Goal: Task Accomplishment & Management: Complete application form

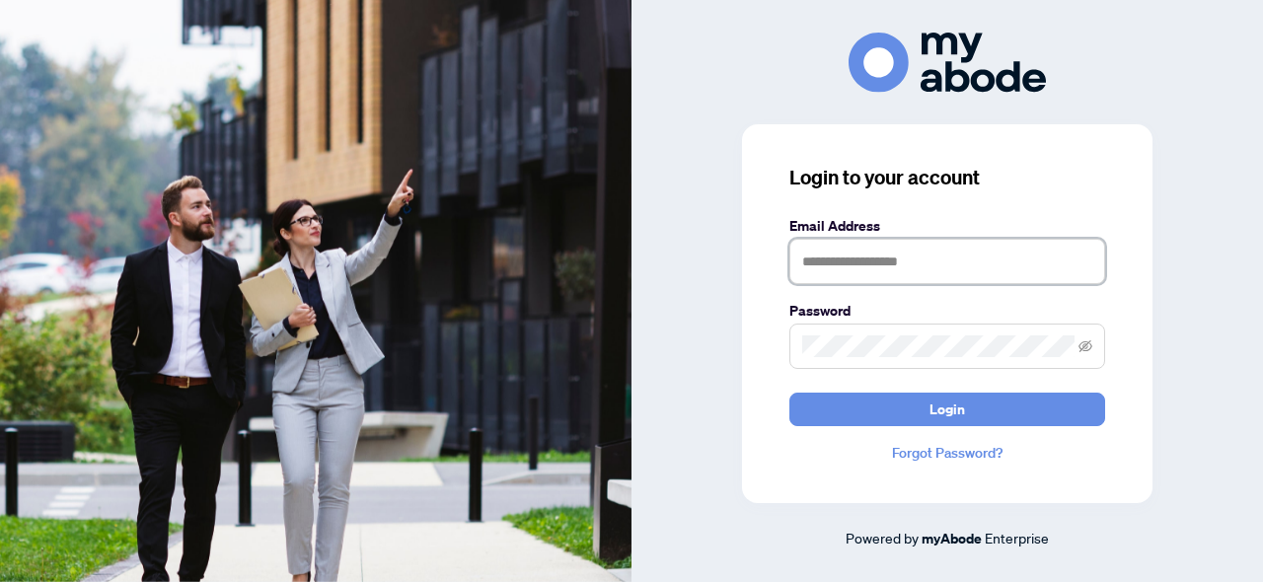
type input "**********"
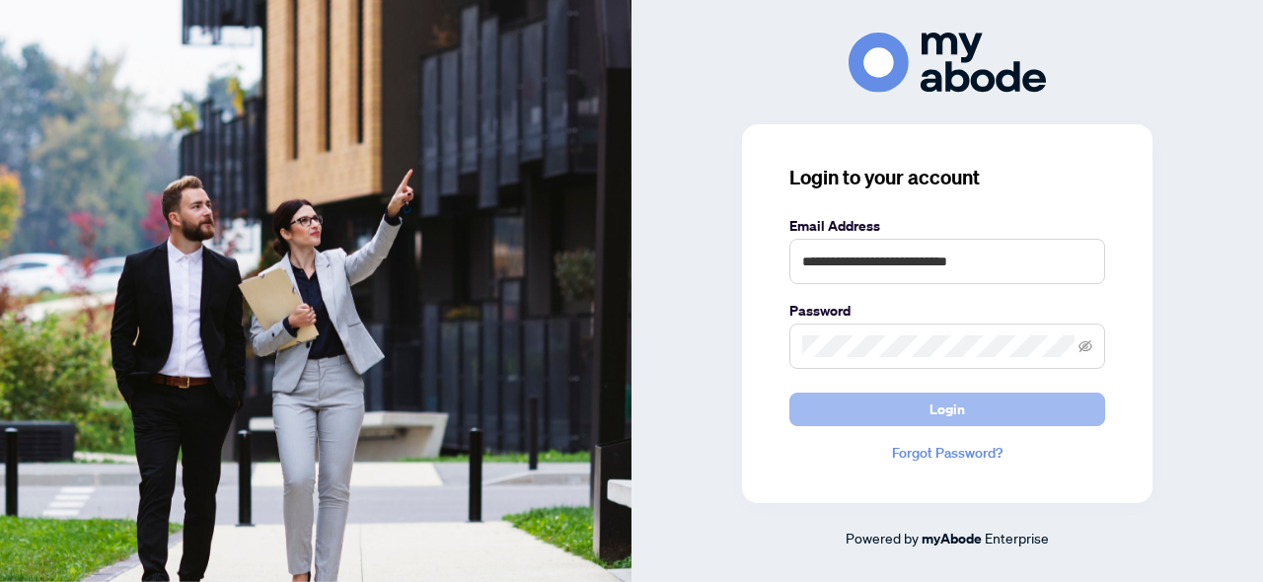
click at [900, 411] on button "Login" at bounding box center [947, 410] width 316 height 34
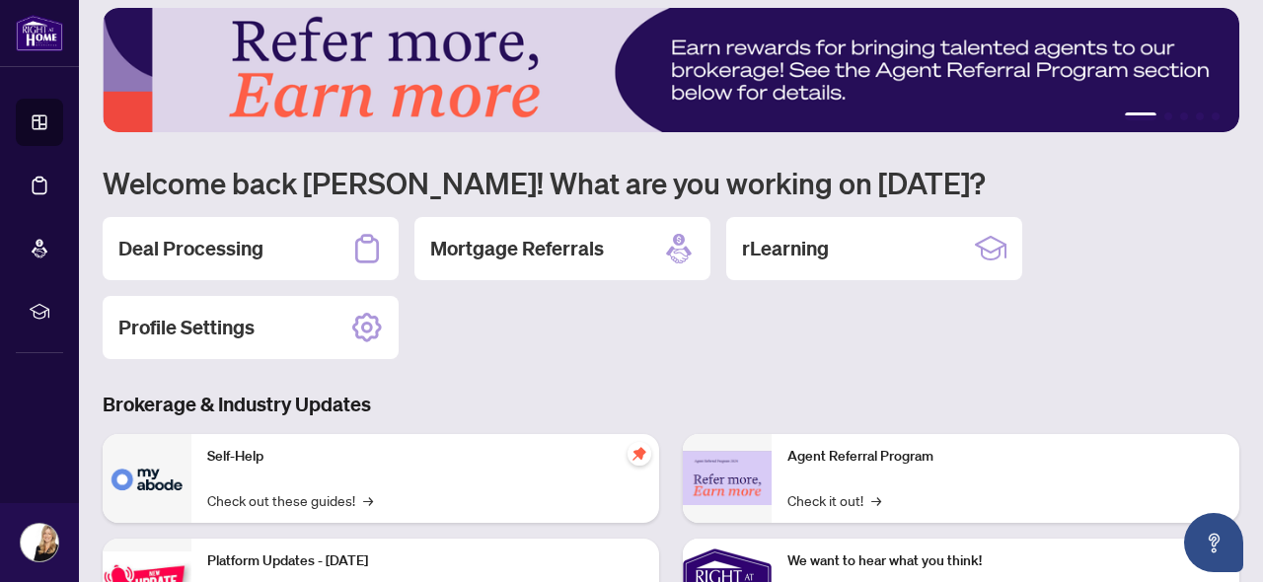
scroll to position [17, 0]
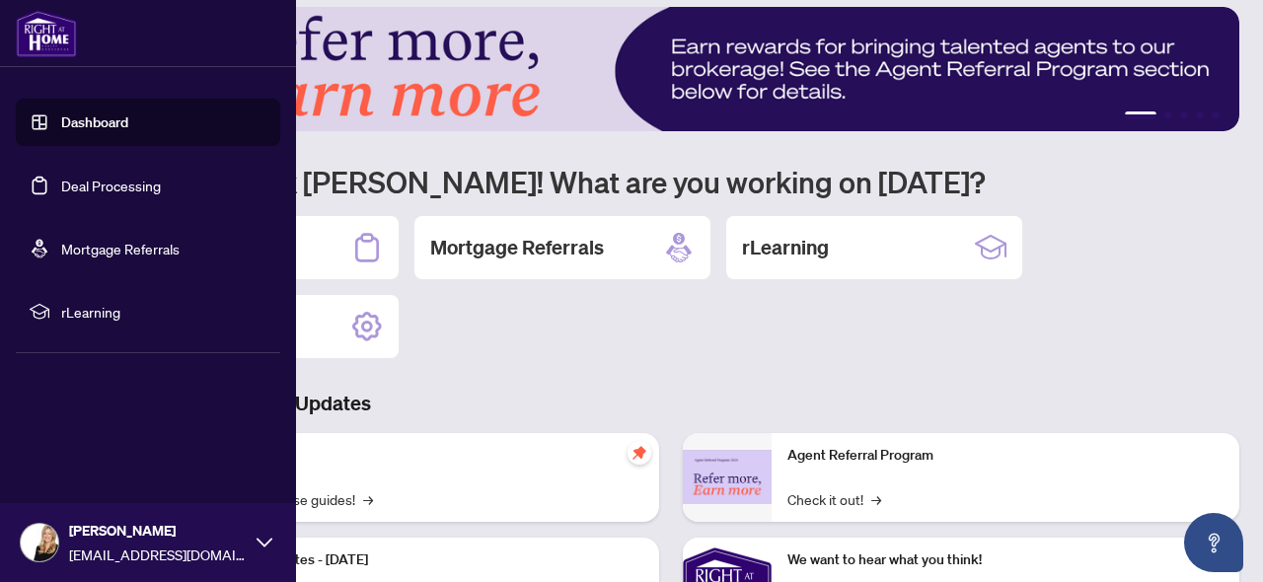
click at [61, 191] on link "Deal Processing" at bounding box center [111, 186] width 100 height 18
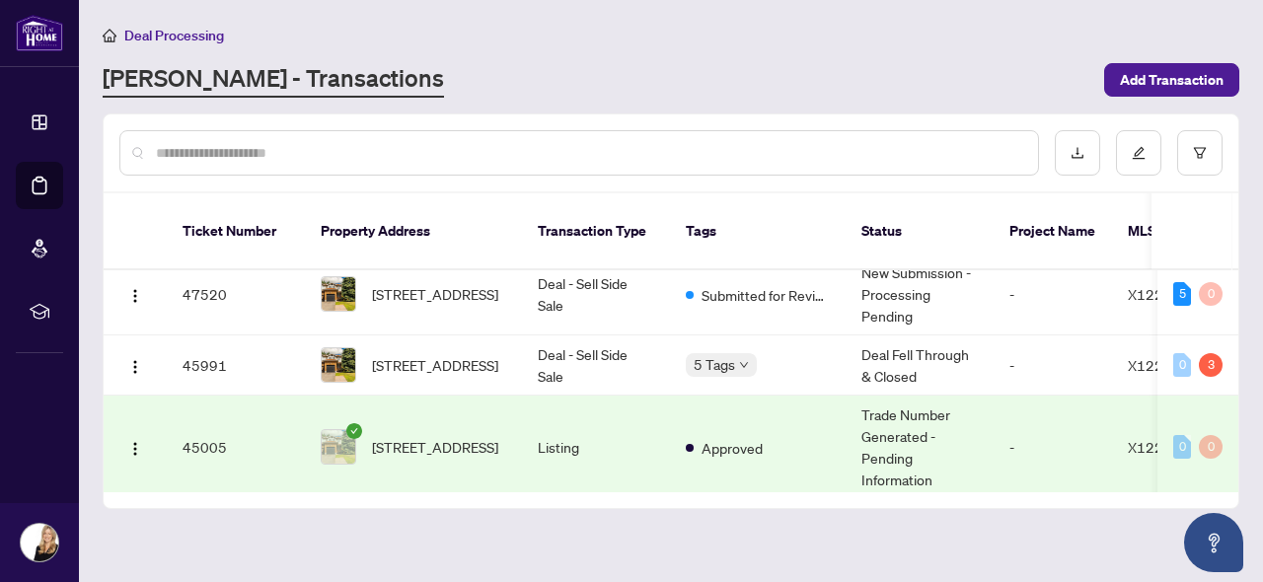
scroll to position [16, 0]
click at [443, 284] on span "[STREET_ADDRESS]" at bounding box center [435, 295] width 126 height 22
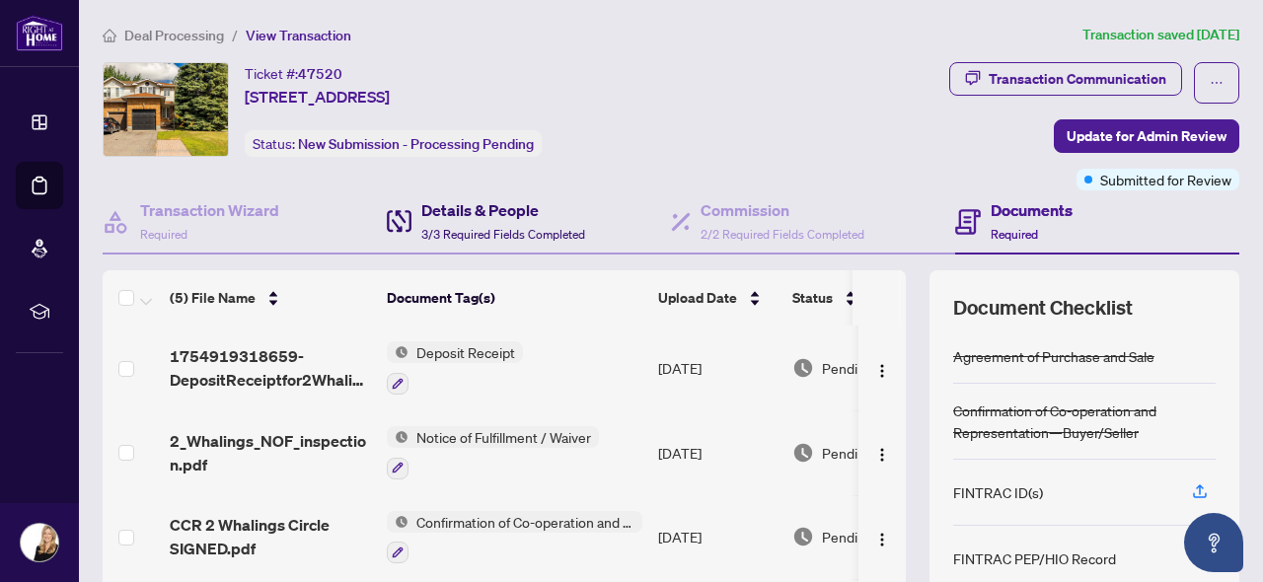
click at [488, 214] on h4 "Details & People" at bounding box center [503, 210] width 164 height 24
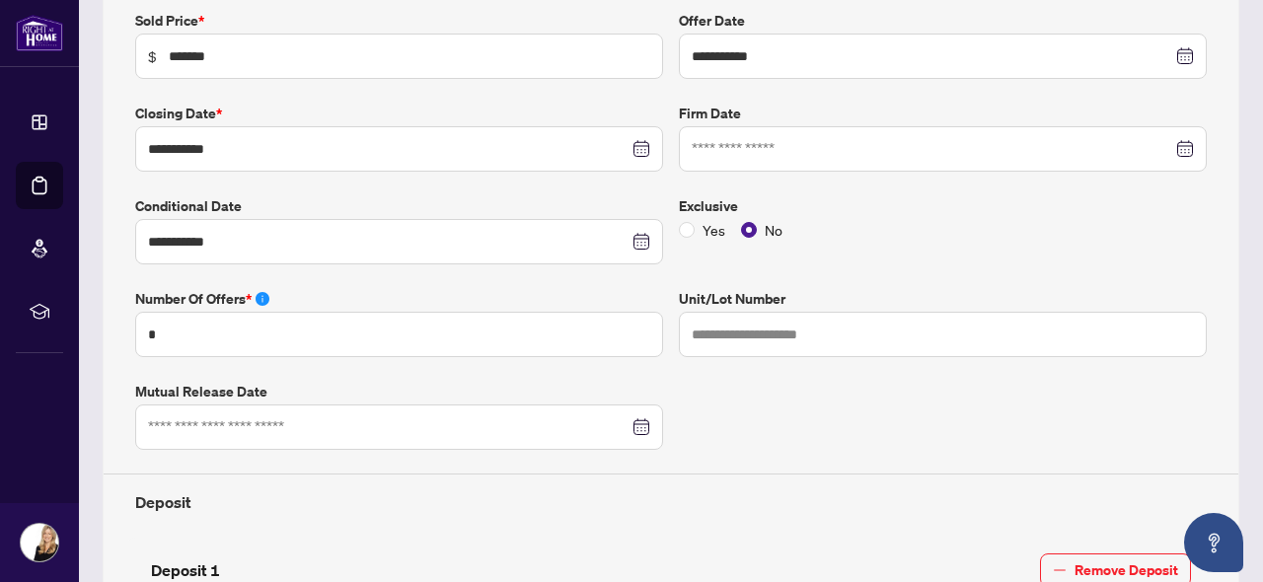
scroll to position [311, 0]
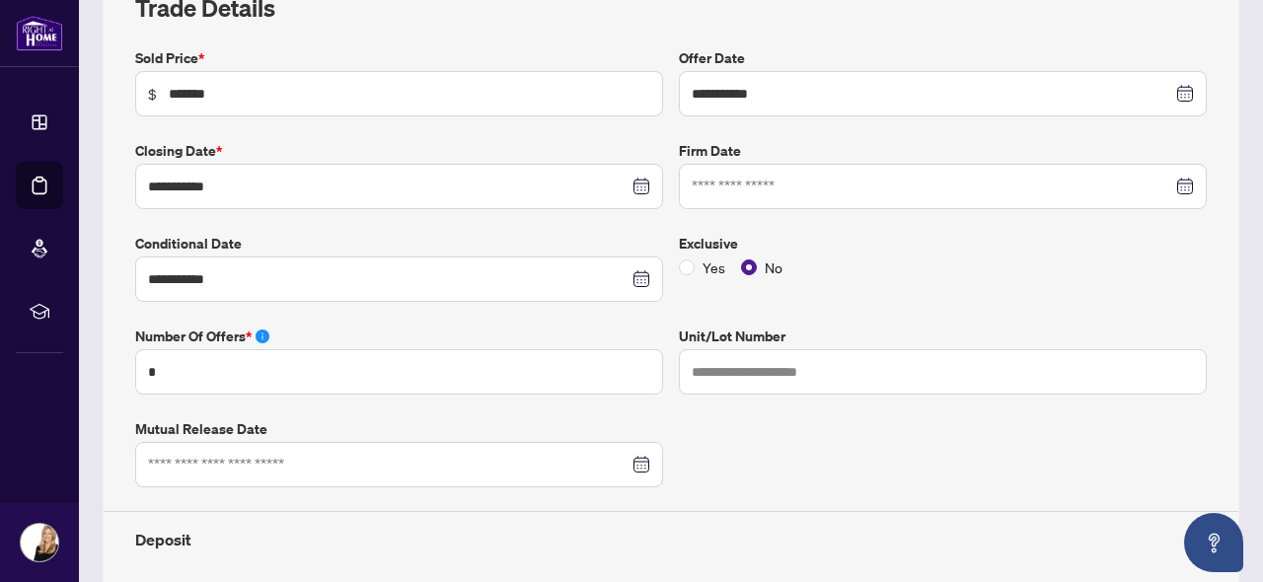
click at [868, 167] on div at bounding box center [943, 186] width 528 height 45
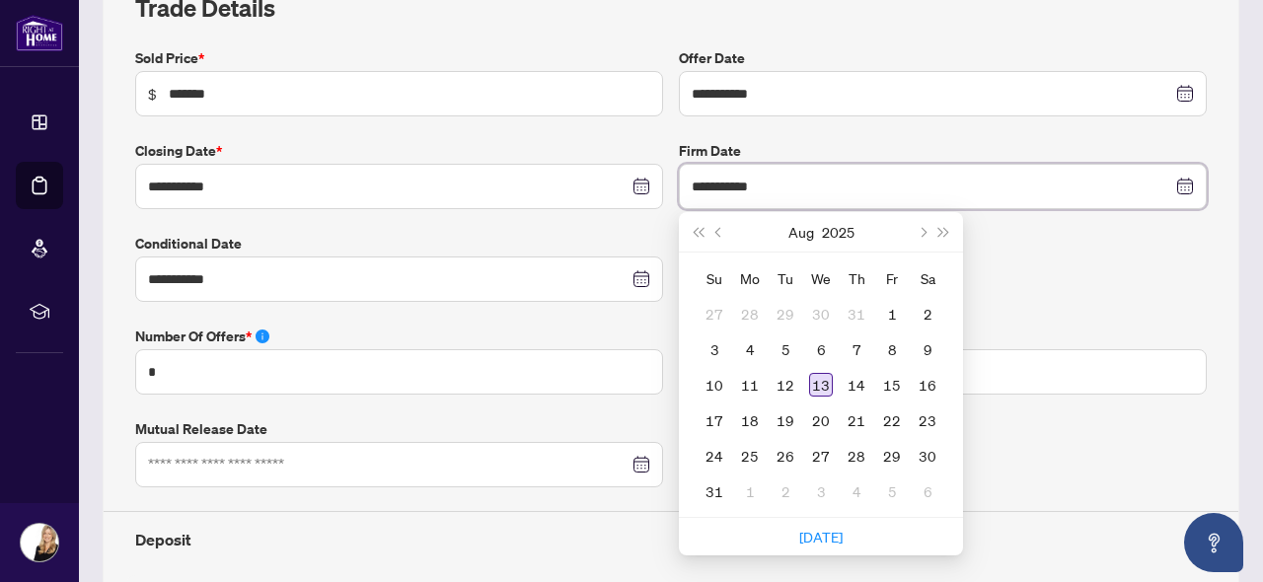
type input "**********"
click at [828, 381] on div "13" at bounding box center [821, 385] width 24 height 24
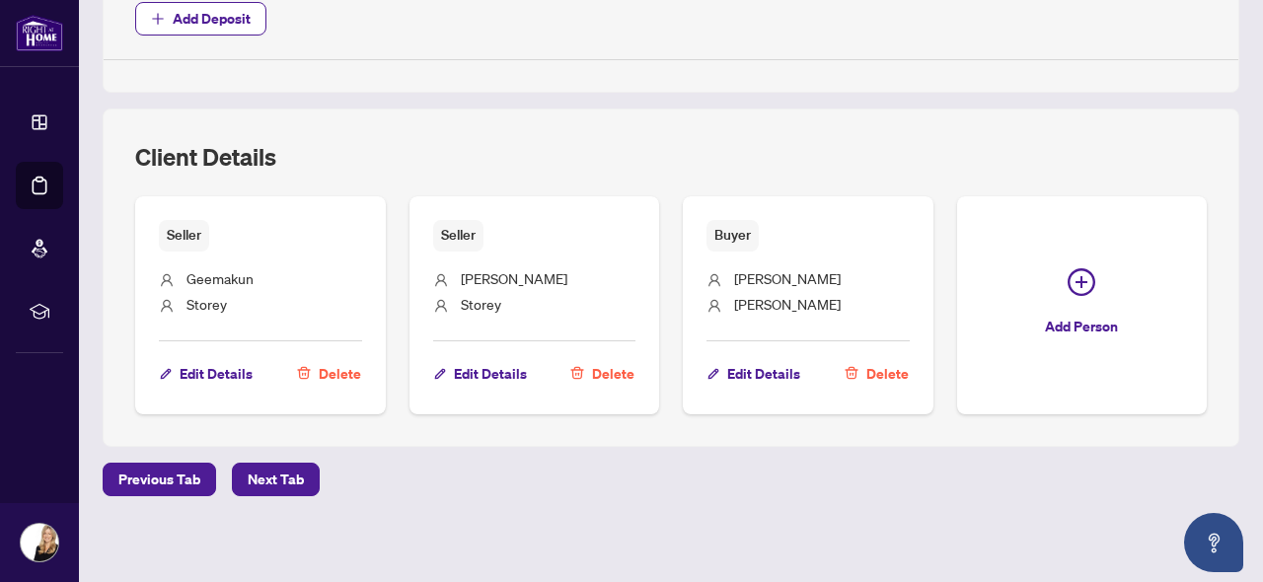
scroll to position [1149, 0]
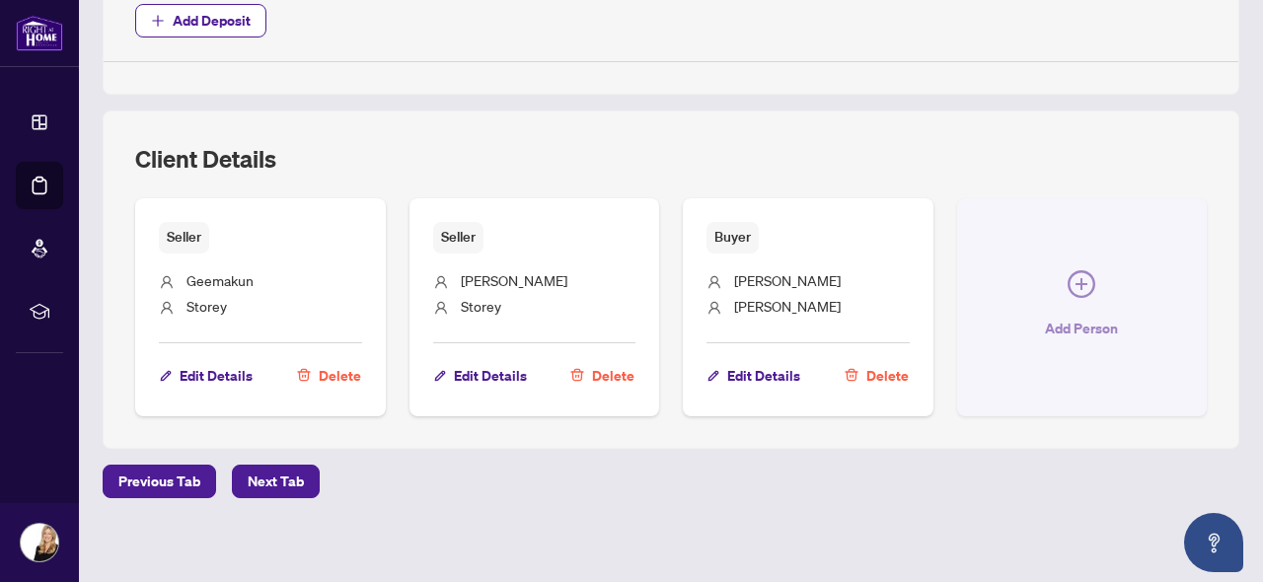
click at [1092, 279] on icon "plus-circle" at bounding box center [1082, 284] width 28 height 28
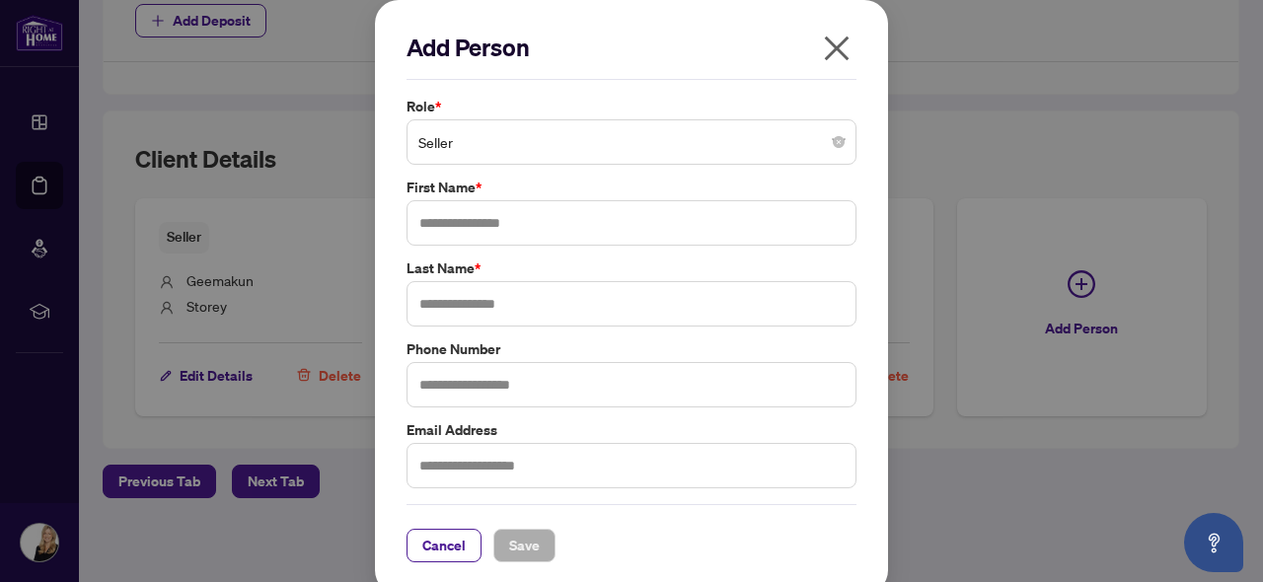
click at [664, 161] on input "search" at bounding box center [622, 144] width 409 height 43
click at [674, 136] on span "Seller" at bounding box center [631, 141] width 426 height 37
click at [927, 449] on div "Add Person Role * Seller Seller 1 2 Seller Buyer Seller Lawyer Buyer Lawyer Cor…" at bounding box center [631, 291] width 1263 height 582
click at [826, 58] on icon "close" at bounding box center [837, 49] width 25 height 25
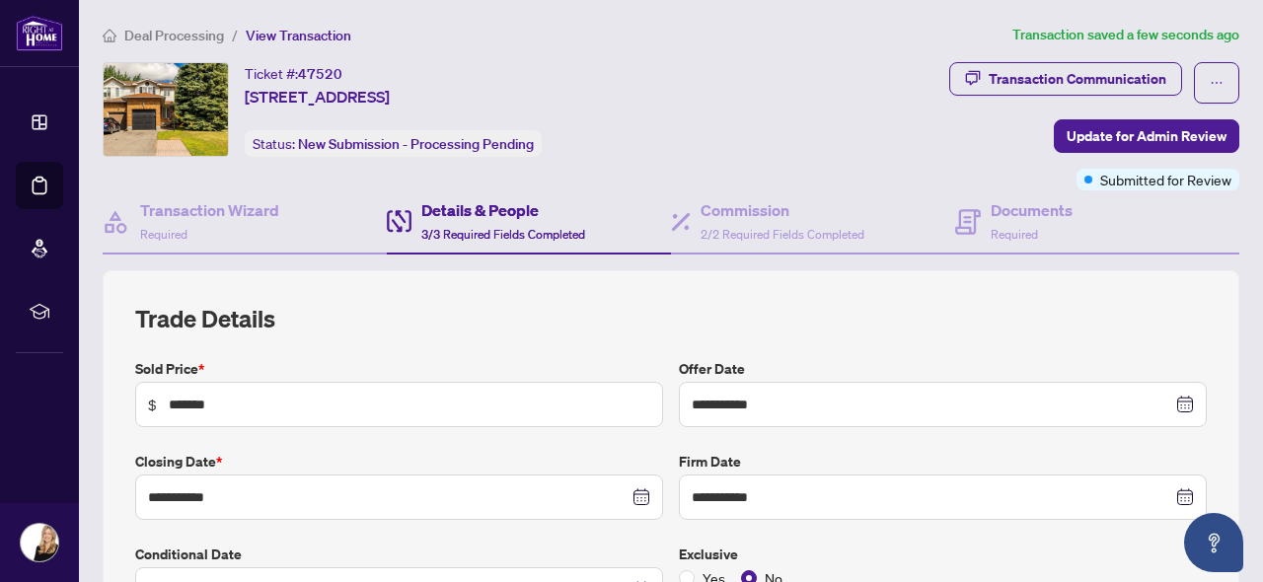
scroll to position [0, 0]
click at [776, 224] on div "Commission 2/2 Required Fields Completed" at bounding box center [783, 221] width 164 height 46
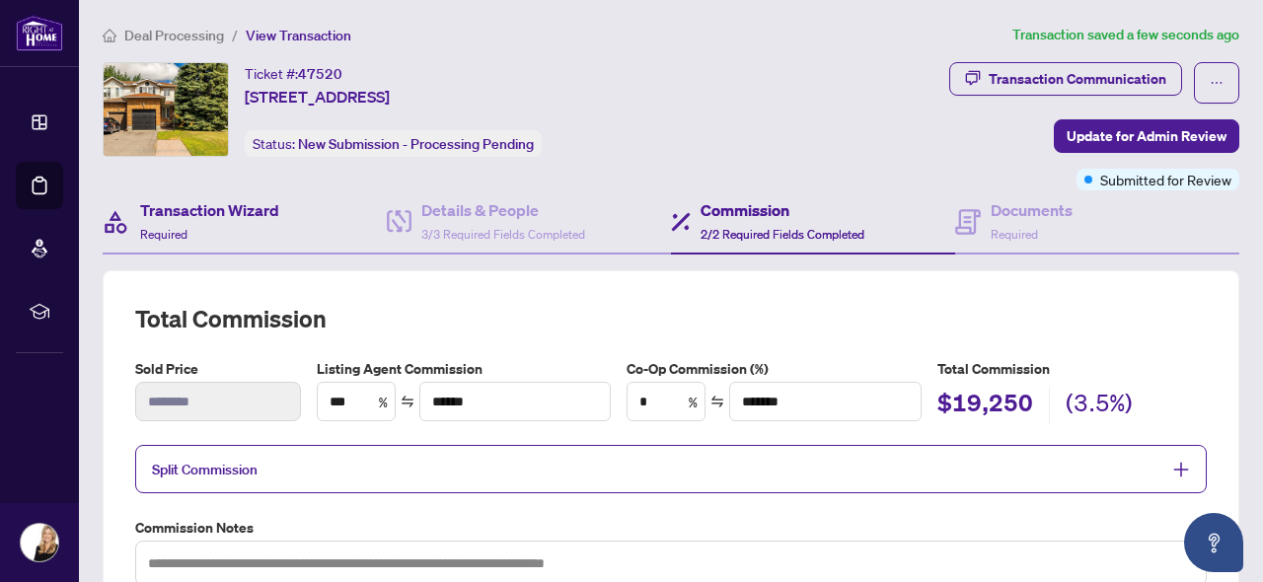
click at [190, 197] on div "Transaction Wizard Required" at bounding box center [245, 222] width 284 height 64
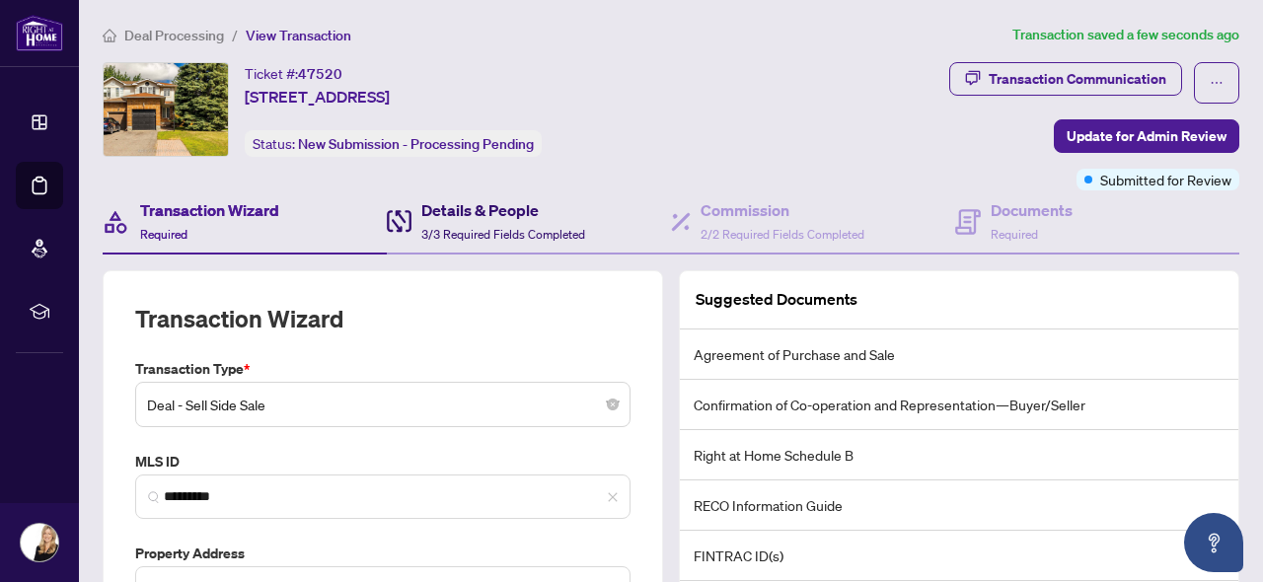
click at [473, 224] on div "Details & People 3/3 Required Fields Completed" at bounding box center [503, 221] width 164 height 46
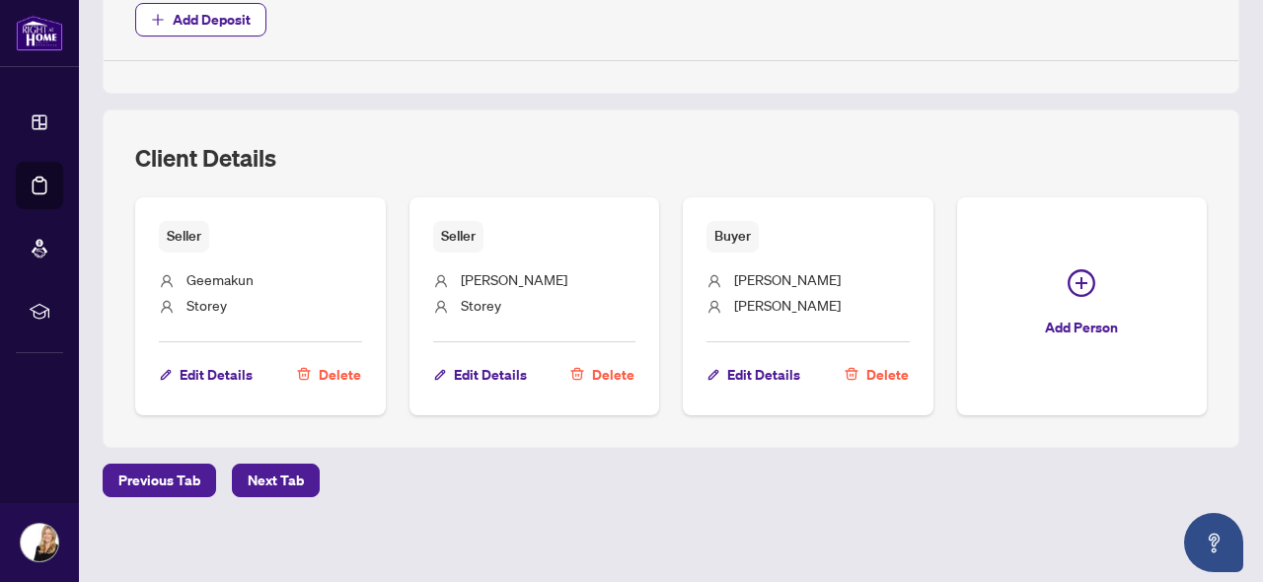
scroll to position [1149, 0]
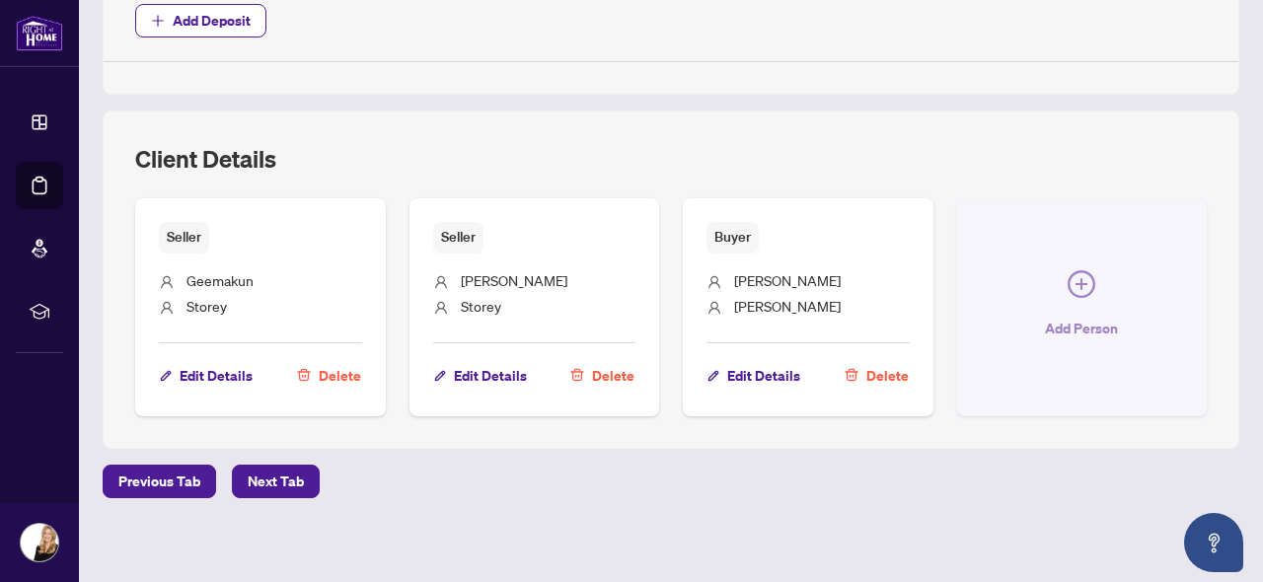
click at [1078, 273] on icon "plus-circle" at bounding box center [1082, 284] width 28 height 28
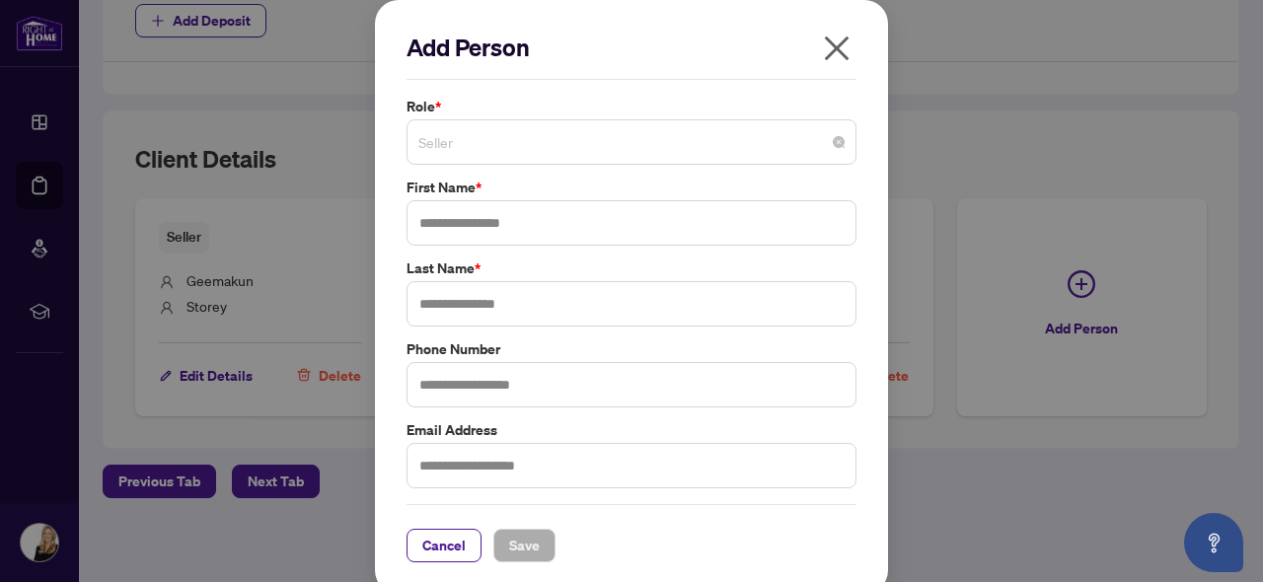
click at [764, 148] on span "Seller" at bounding box center [631, 141] width 426 height 37
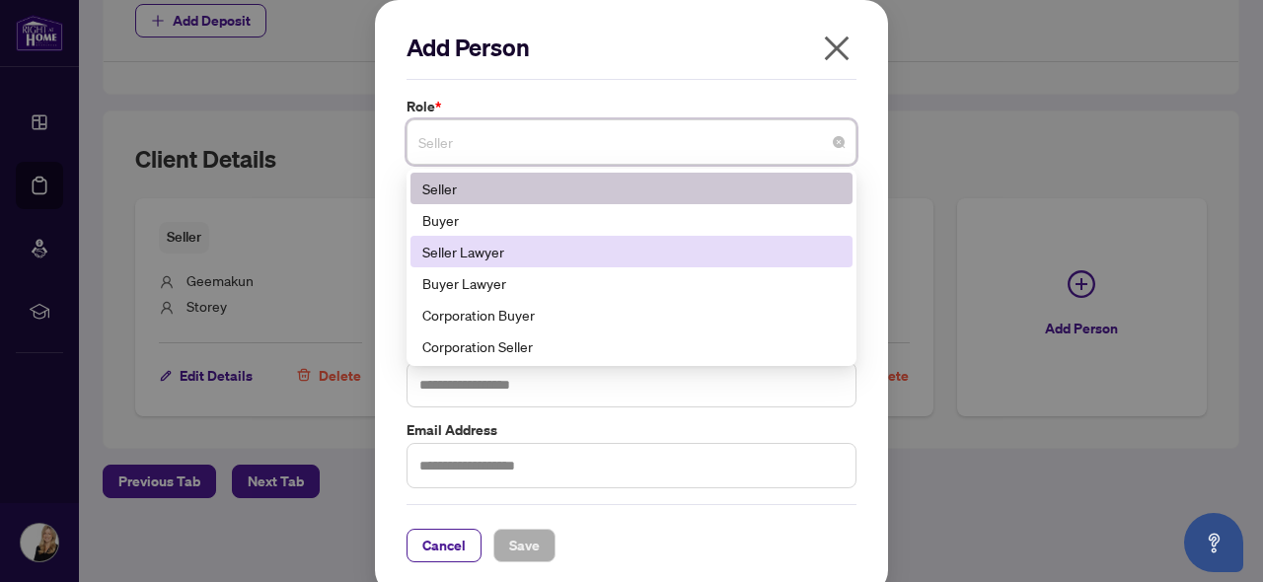
click at [716, 238] on div "Seller Lawyer" at bounding box center [631, 252] width 442 height 32
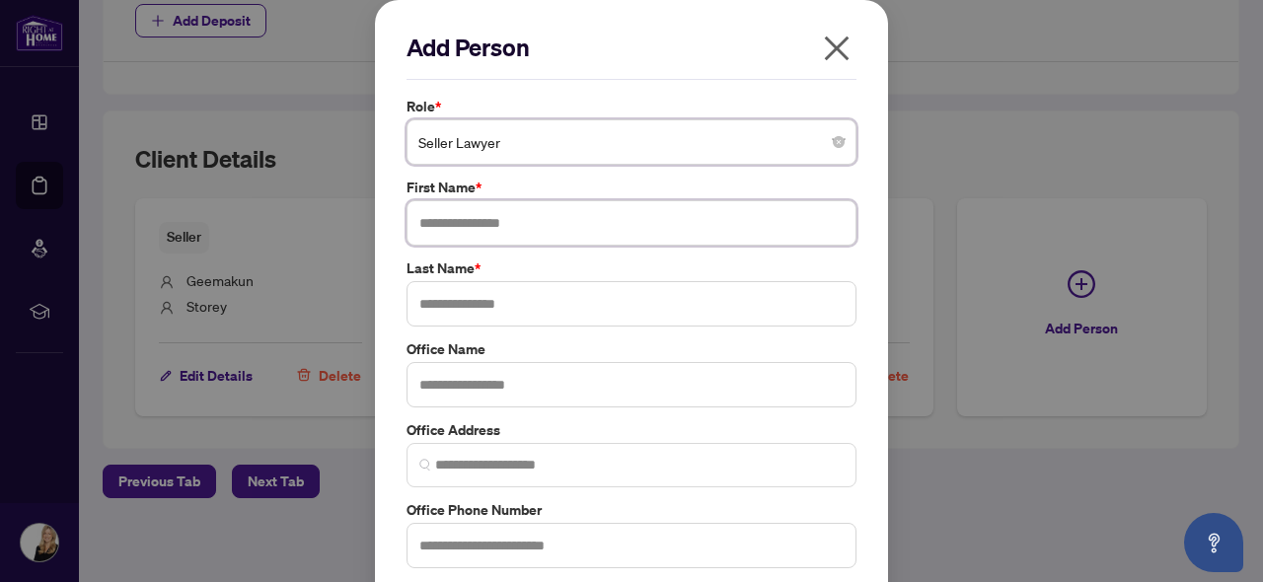
click at [564, 227] on input "text" at bounding box center [632, 222] width 450 height 45
type input "******"
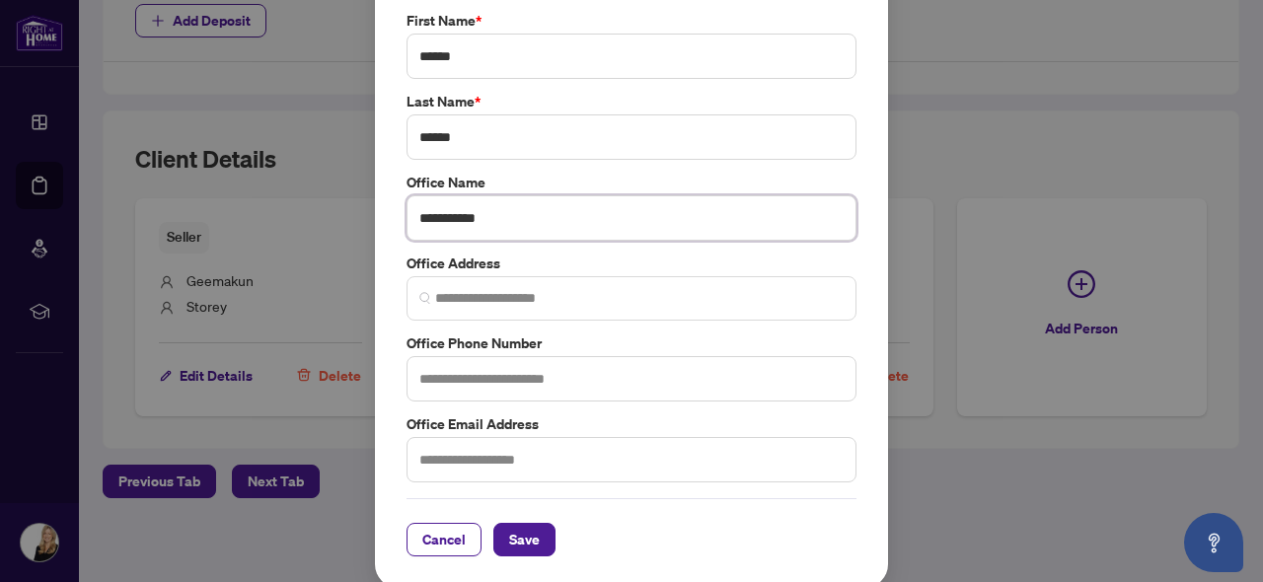
scroll to position [166, 0]
type input "**********"
click at [553, 448] on input "text" at bounding box center [632, 460] width 450 height 45
paste input "**********"
type input "**********"
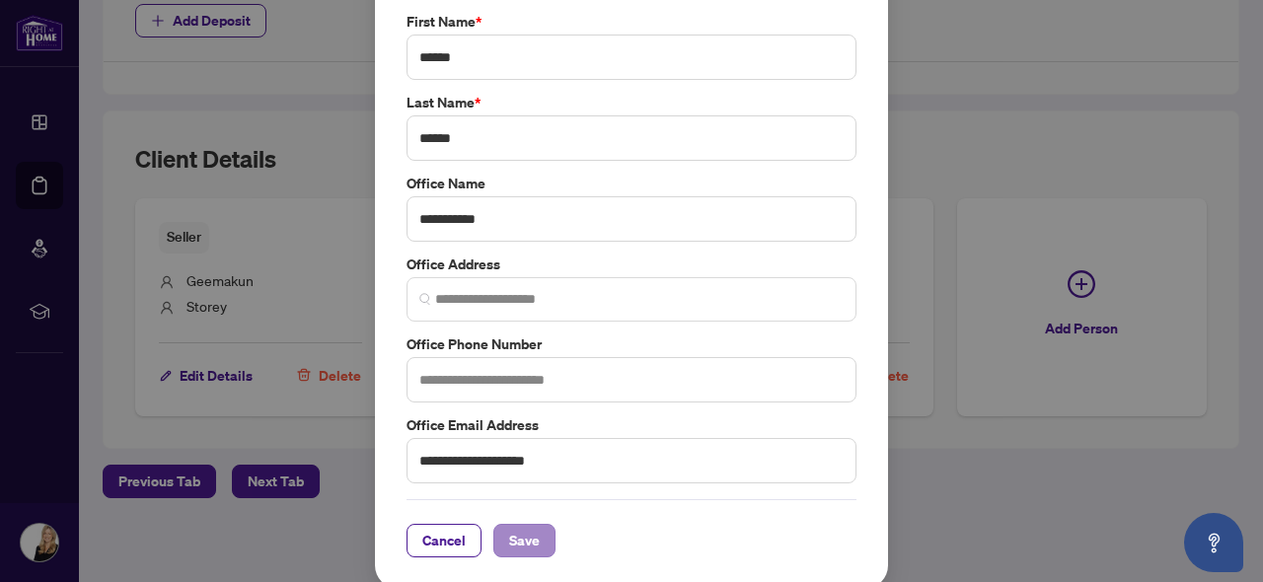
click at [526, 545] on span "Save" at bounding box center [524, 541] width 31 height 32
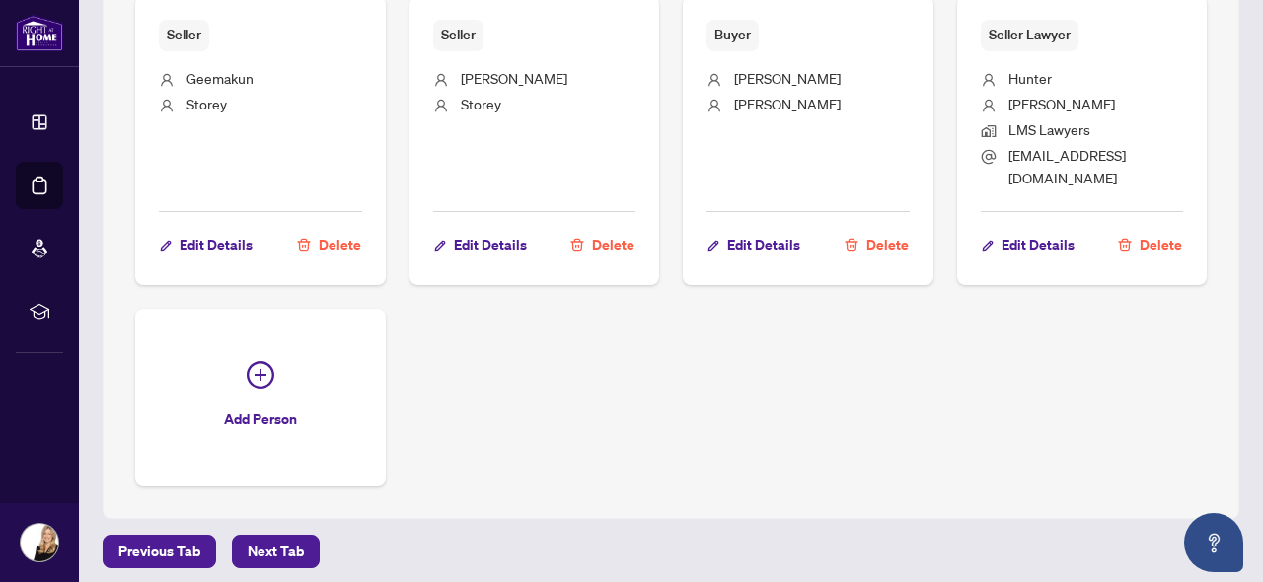
scroll to position [1347, 0]
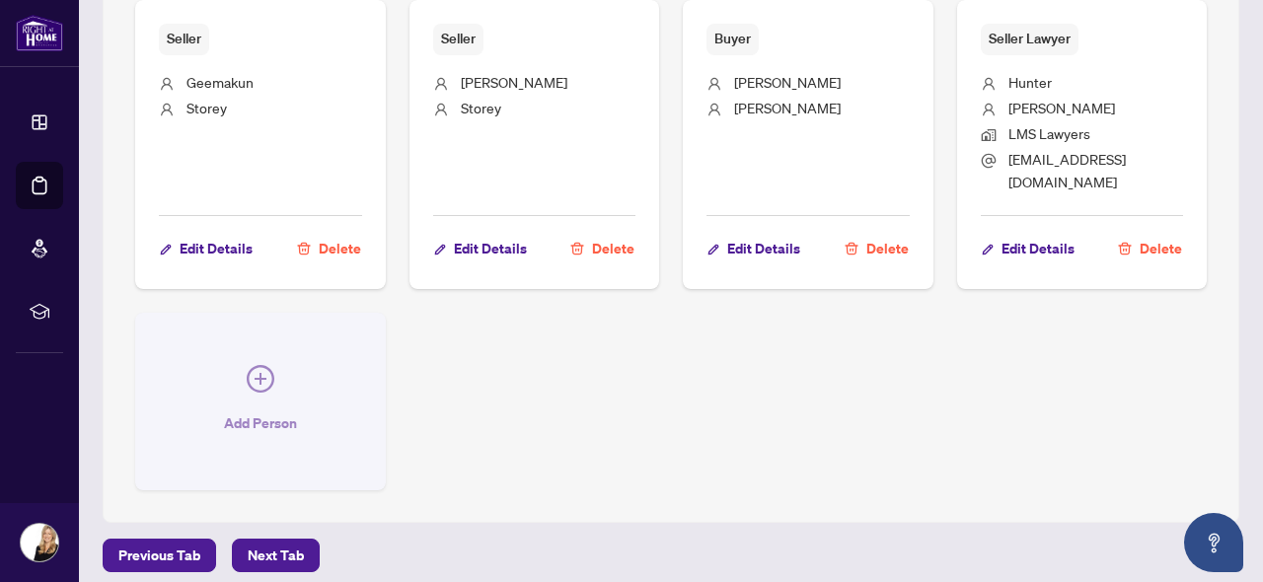
click at [256, 365] on icon "plus-circle" at bounding box center [261, 379] width 28 height 28
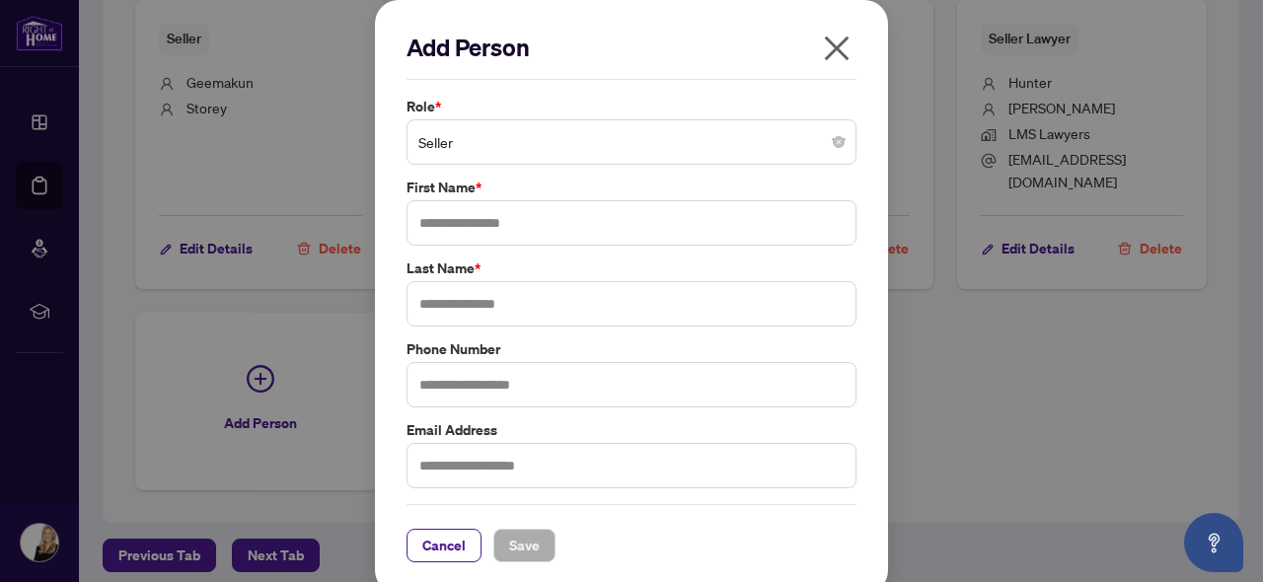
click at [539, 144] on span "Seller" at bounding box center [631, 141] width 426 height 37
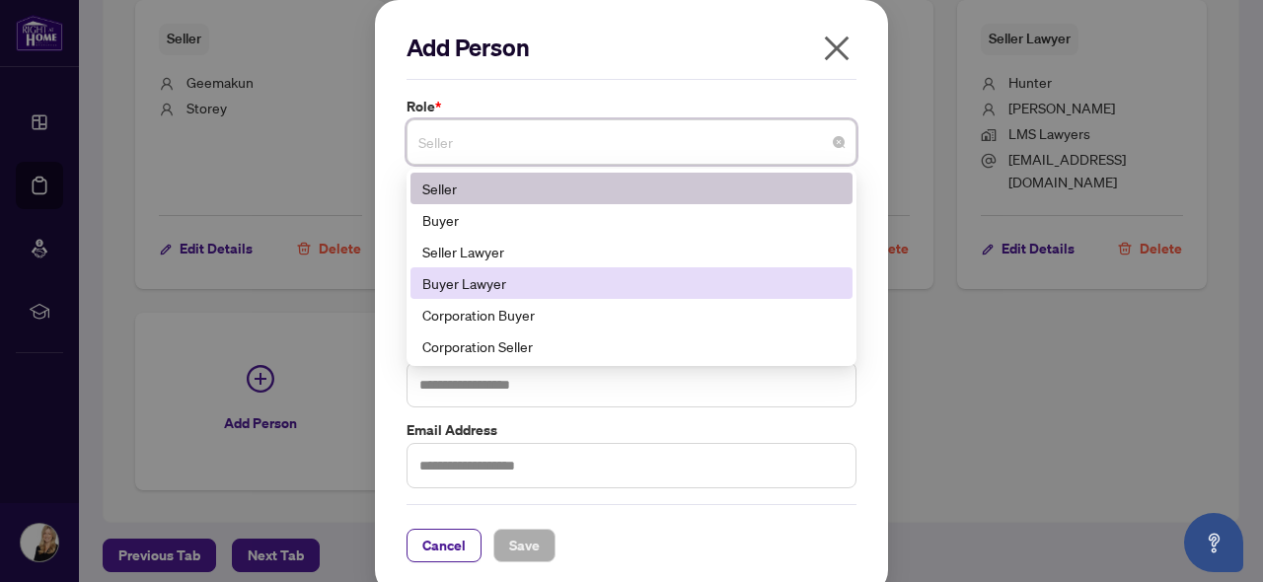
click at [483, 280] on div "Buyer Lawyer" at bounding box center [631, 283] width 418 height 22
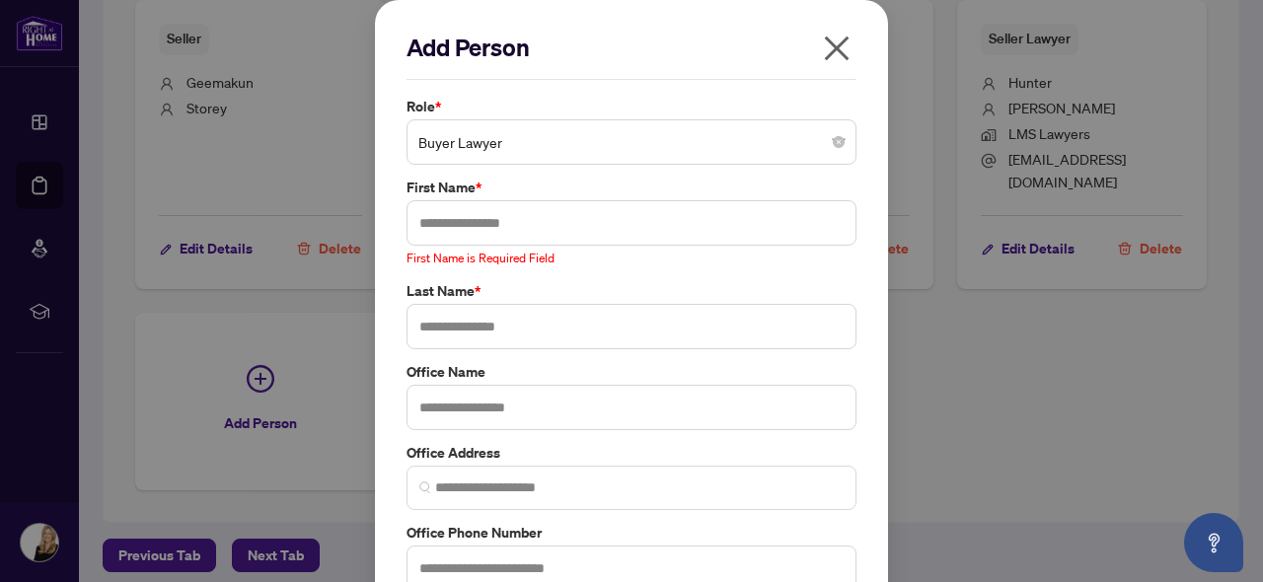
click at [840, 50] on icon "close" at bounding box center [837, 49] width 25 height 25
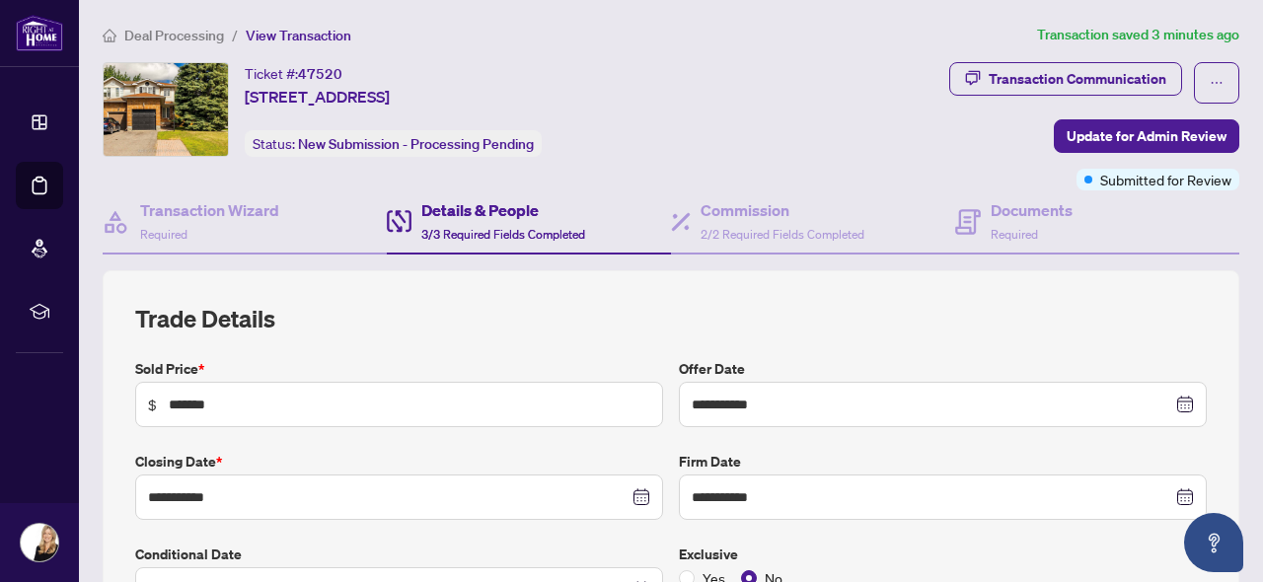
scroll to position [0, 0]
click at [1024, 224] on div "Documents Required" at bounding box center [1032, 221] width 82 height 46
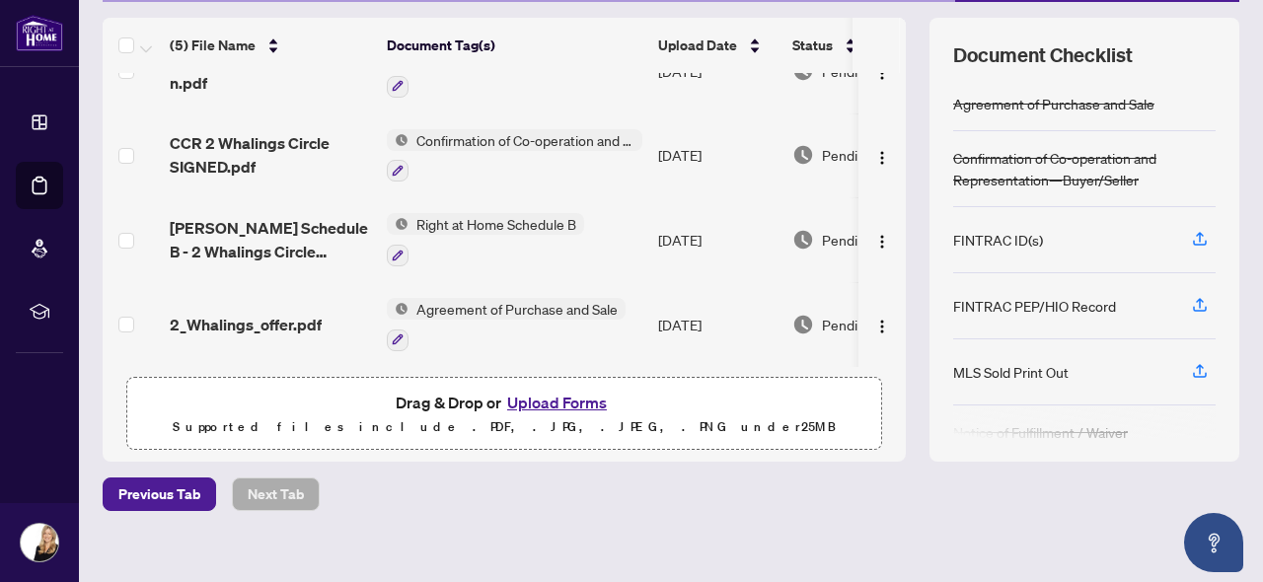
scroll to position [250, 0]
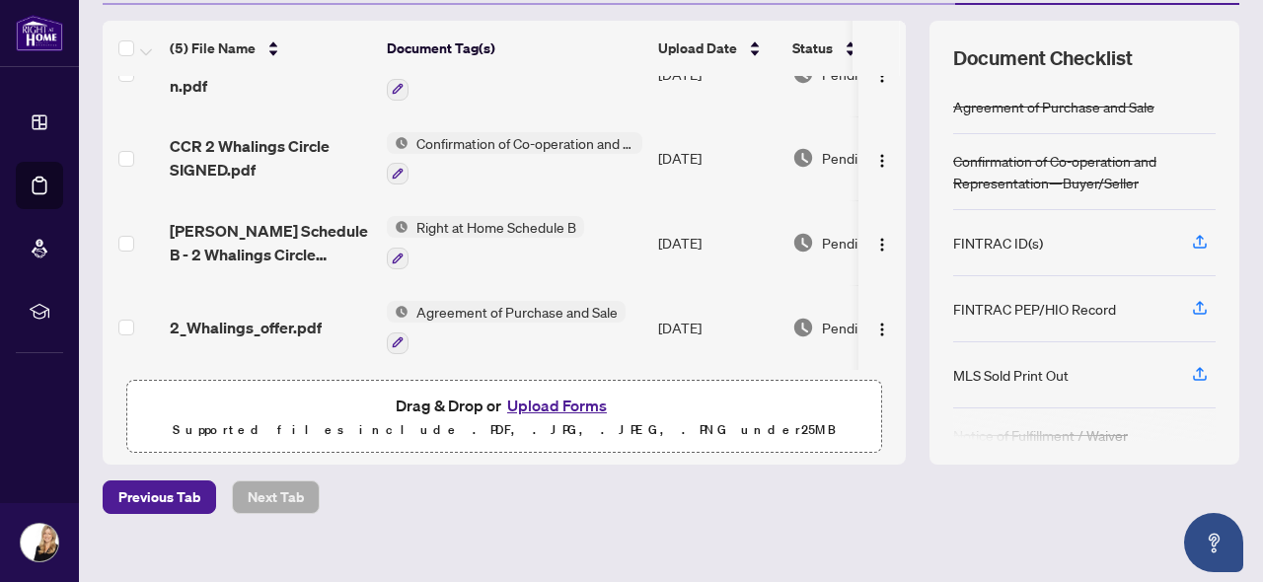
click at [574, 403] on button "Upload Forms" at bounding box center [556, 406] width 111 height 26
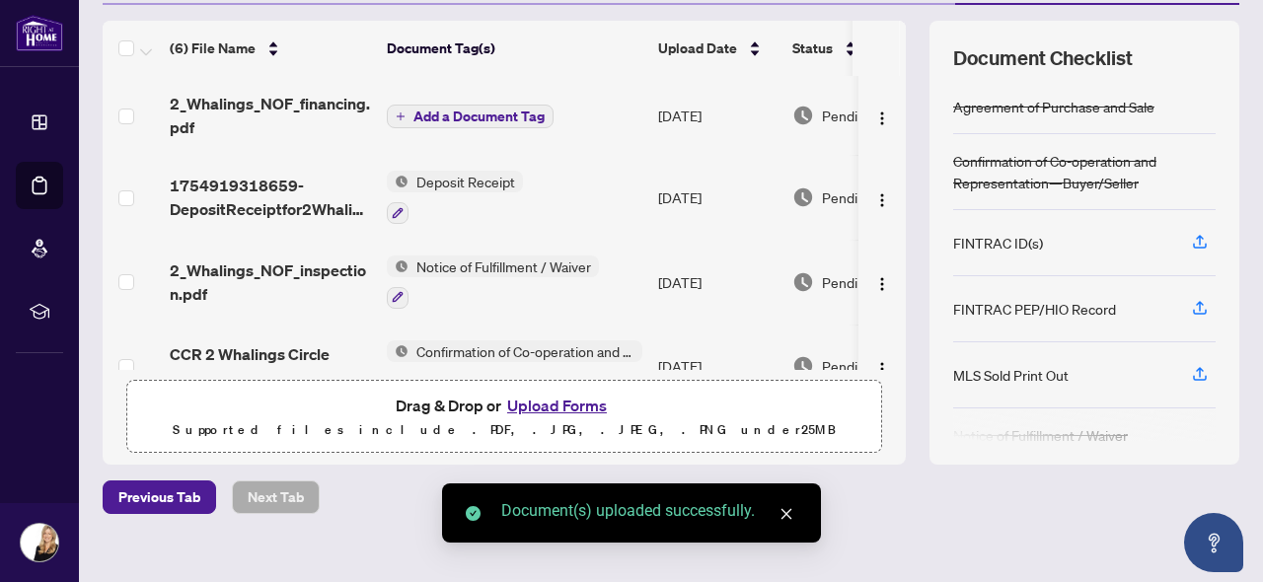
scroll to position [0, 0]
click at [418, 116] on span "Add a Document Tag" at bounding box center [478, 117] width 131 height 14
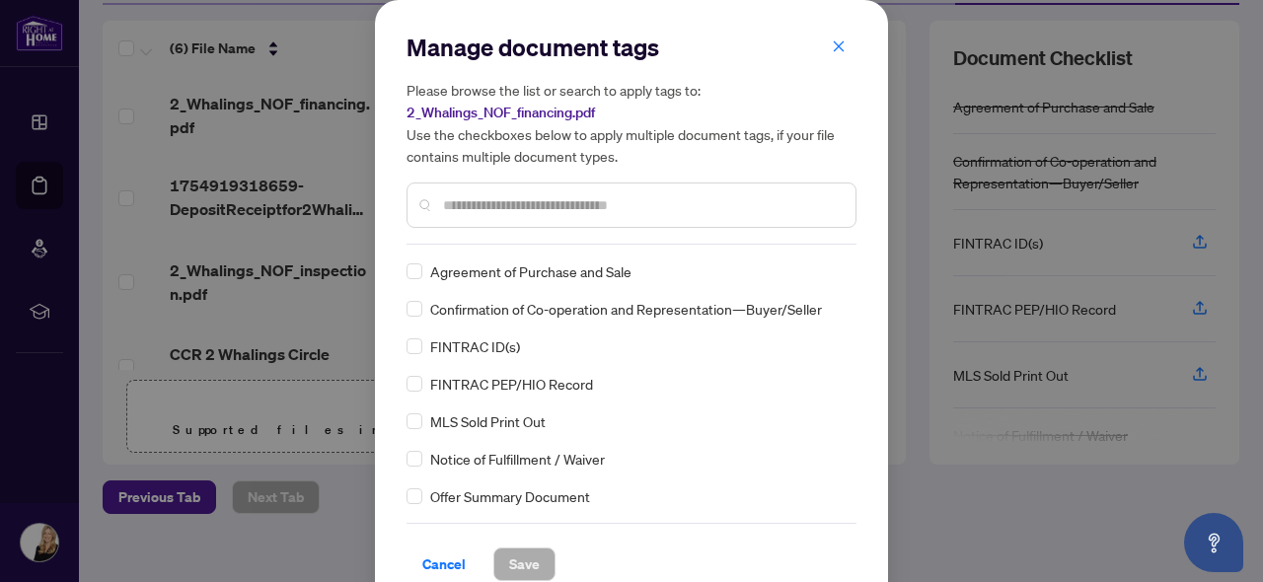
click at [567, 198] on input "text" at bounding box center [641, 205] width 397 height 22
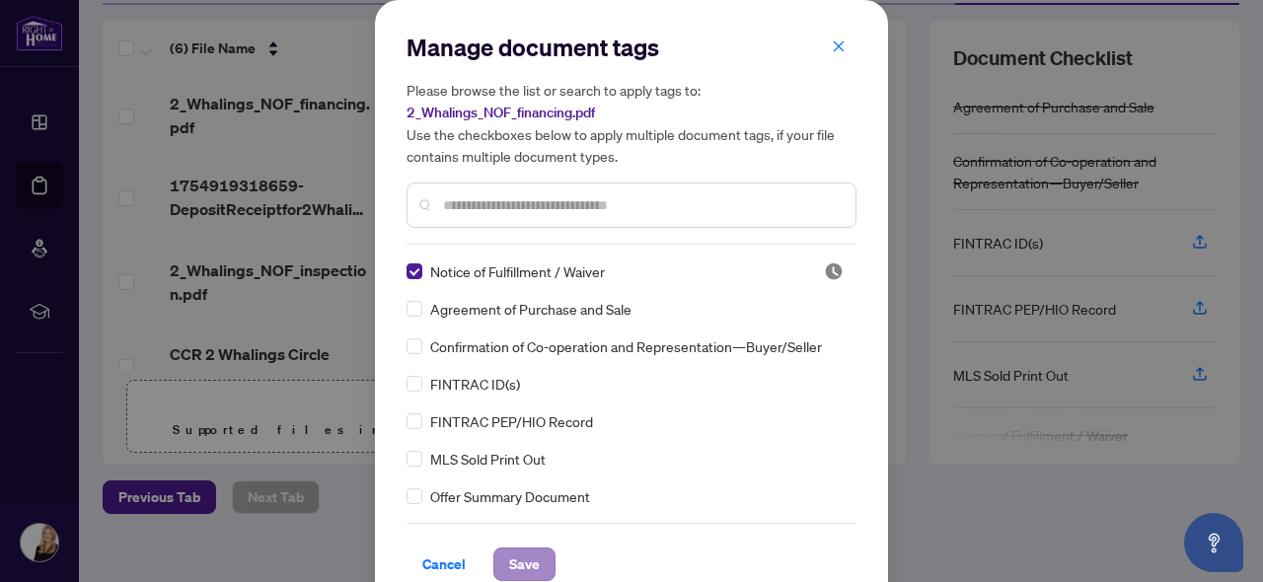
click at [526, 566] on span "Save" at bounding box center [524, 565] width 31 height 32
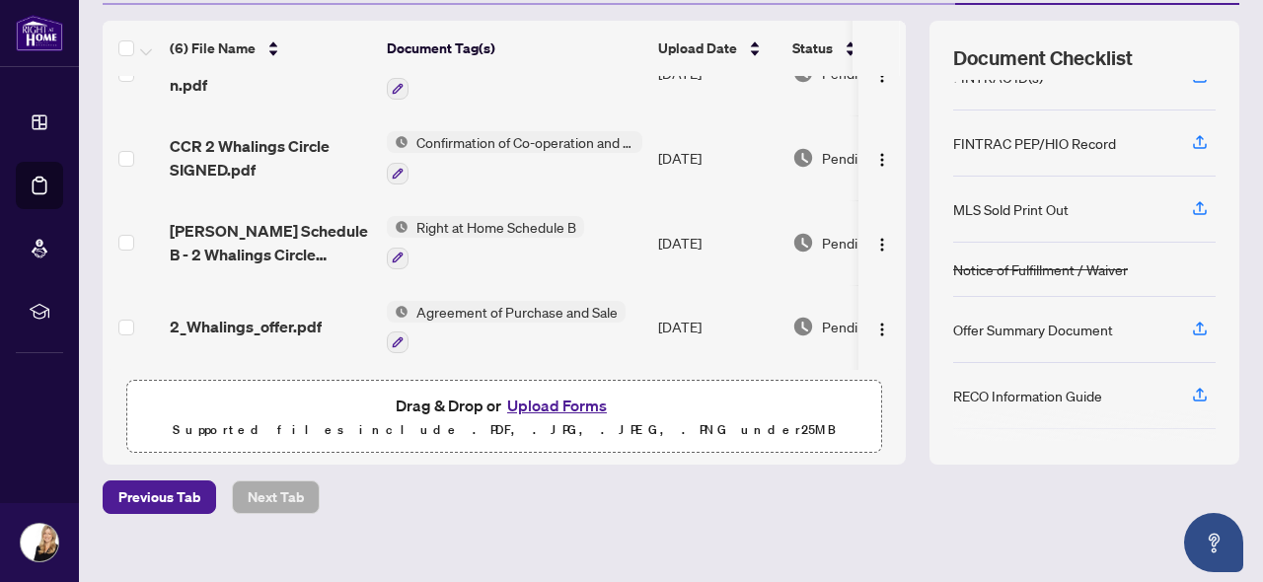
scroll to position [164, 0]
click at [566, 402] on button "Upload Forms" at bounding box center [556, 406] width 111 height 26
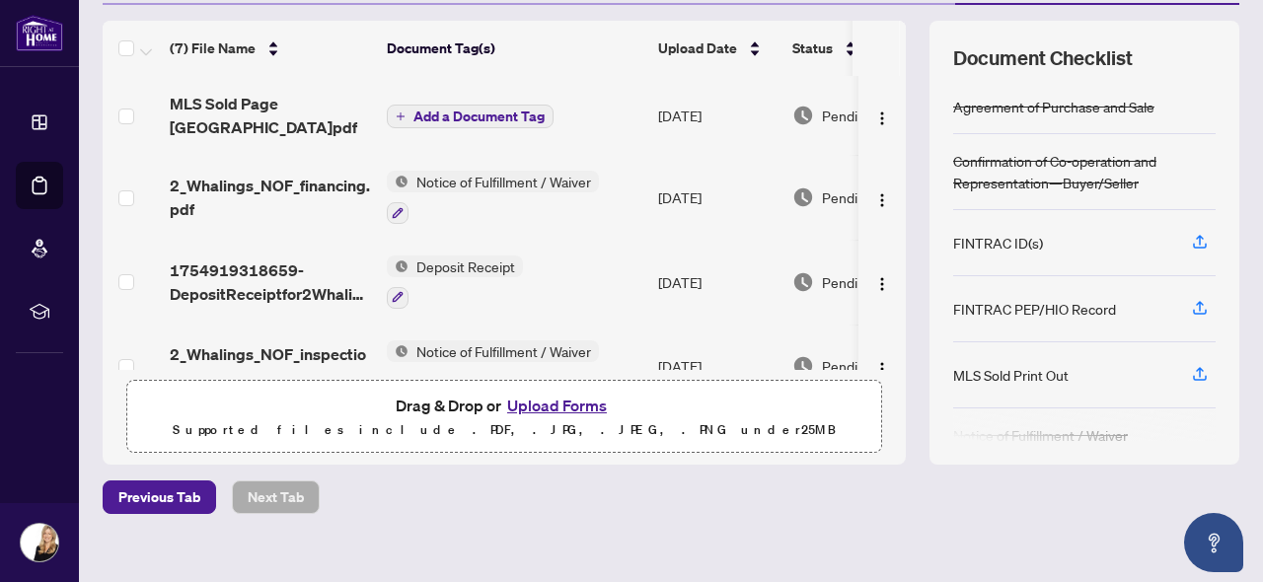
scroll to position [0, 0]
click at [480, 110] on span "Add a Document Tag" at bounding box center [478, 117] width 131 height 14
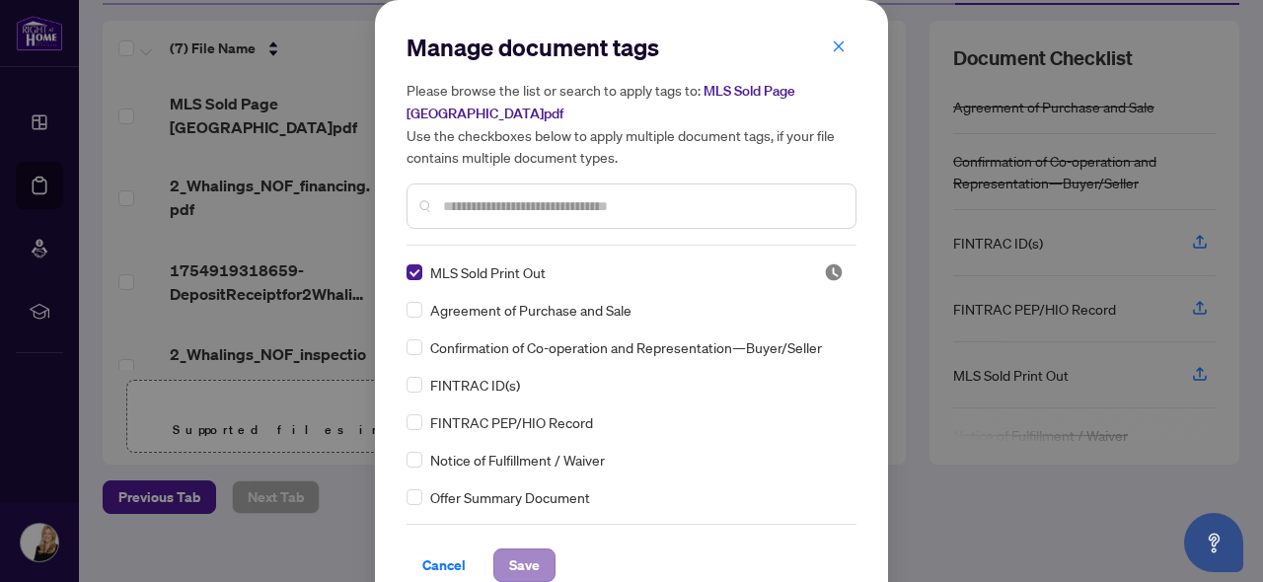
click at [521, 558] on span "Save" at bounding box center [524, 566] width 31 height 32
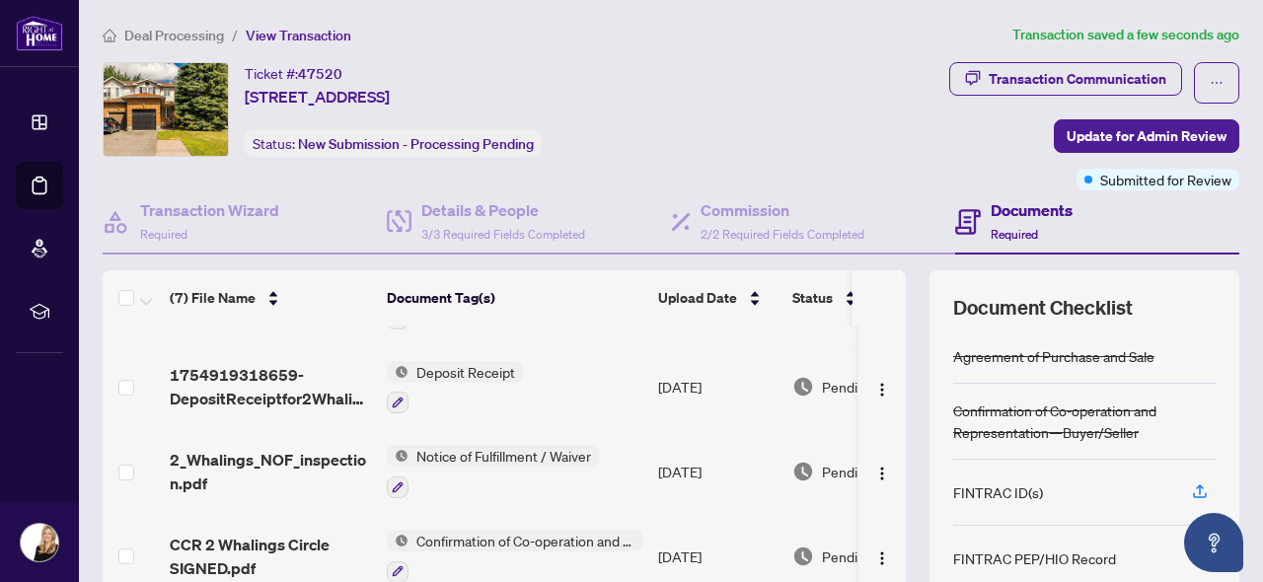
scroll to position [154, 0]
